Goal: Navigation & Orientation: Understand site structure

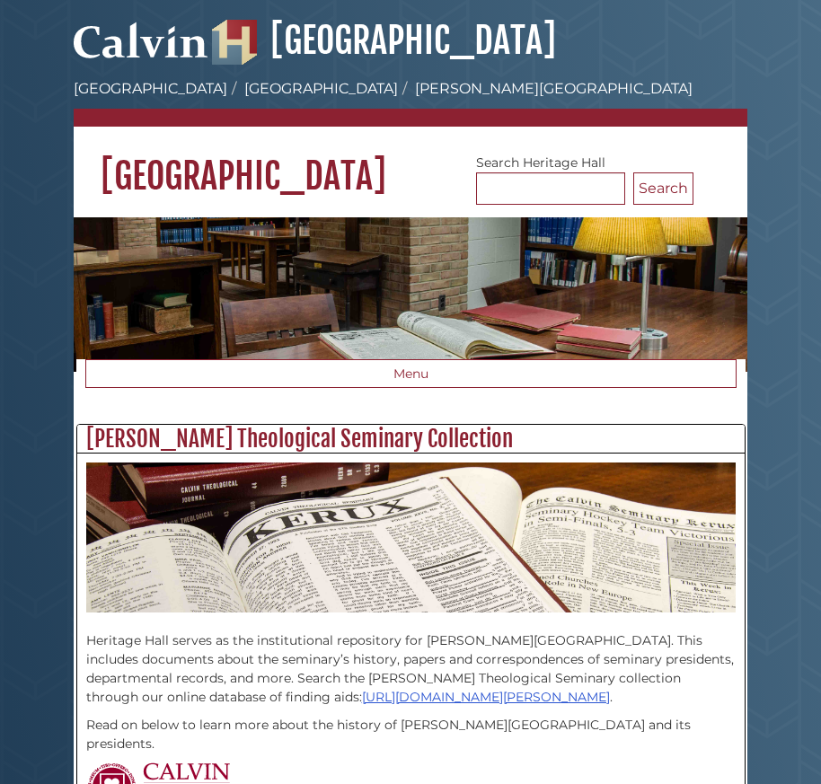
scroll to position [598, 667]
